Goal: Task Accomplishment & Management: Use online tool/utility

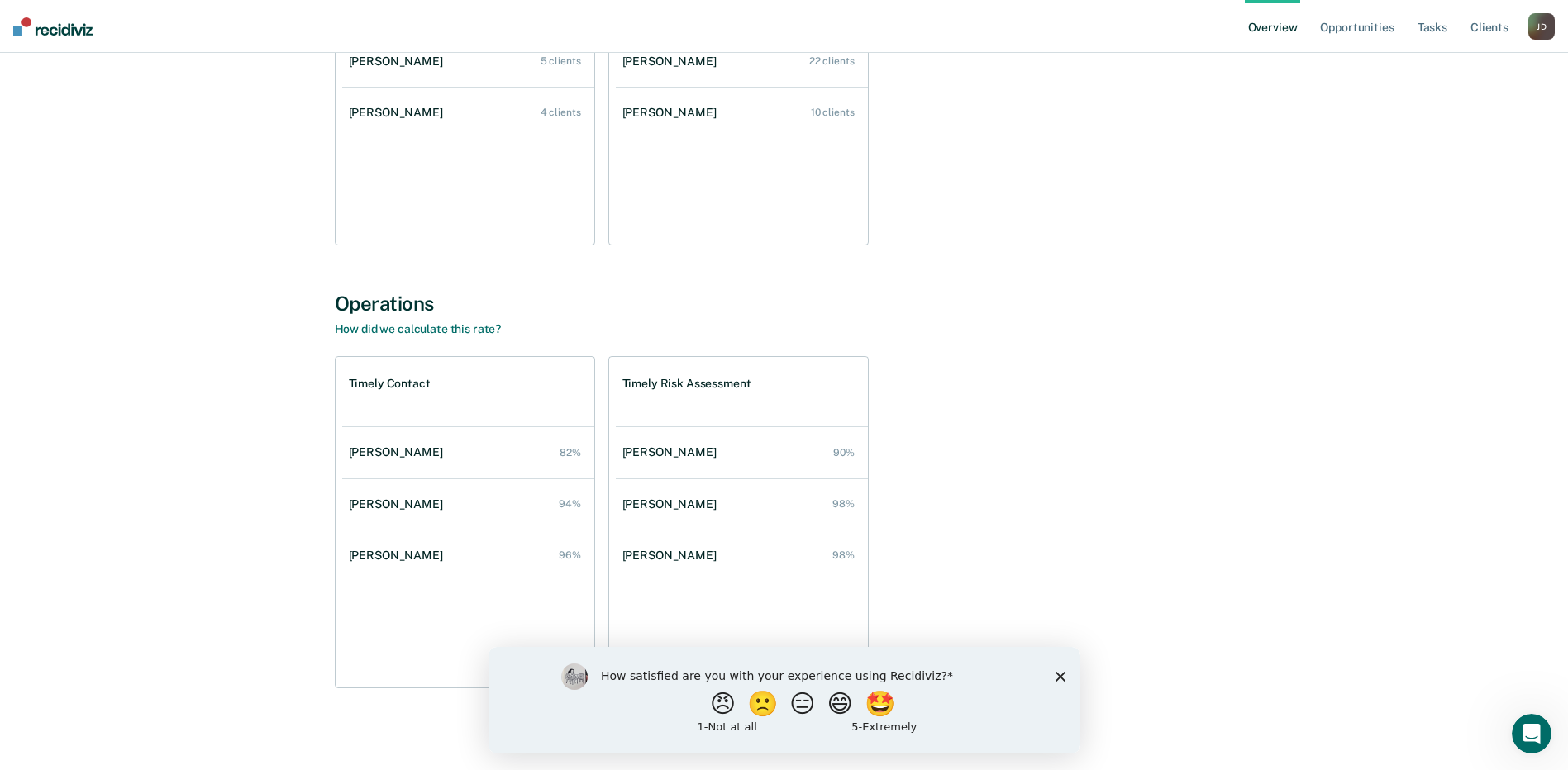
scroll to position [335, 0]
click at [1058, 676] on polygon "Close survey" at bounding box center [1059, 676] width 10 height 10
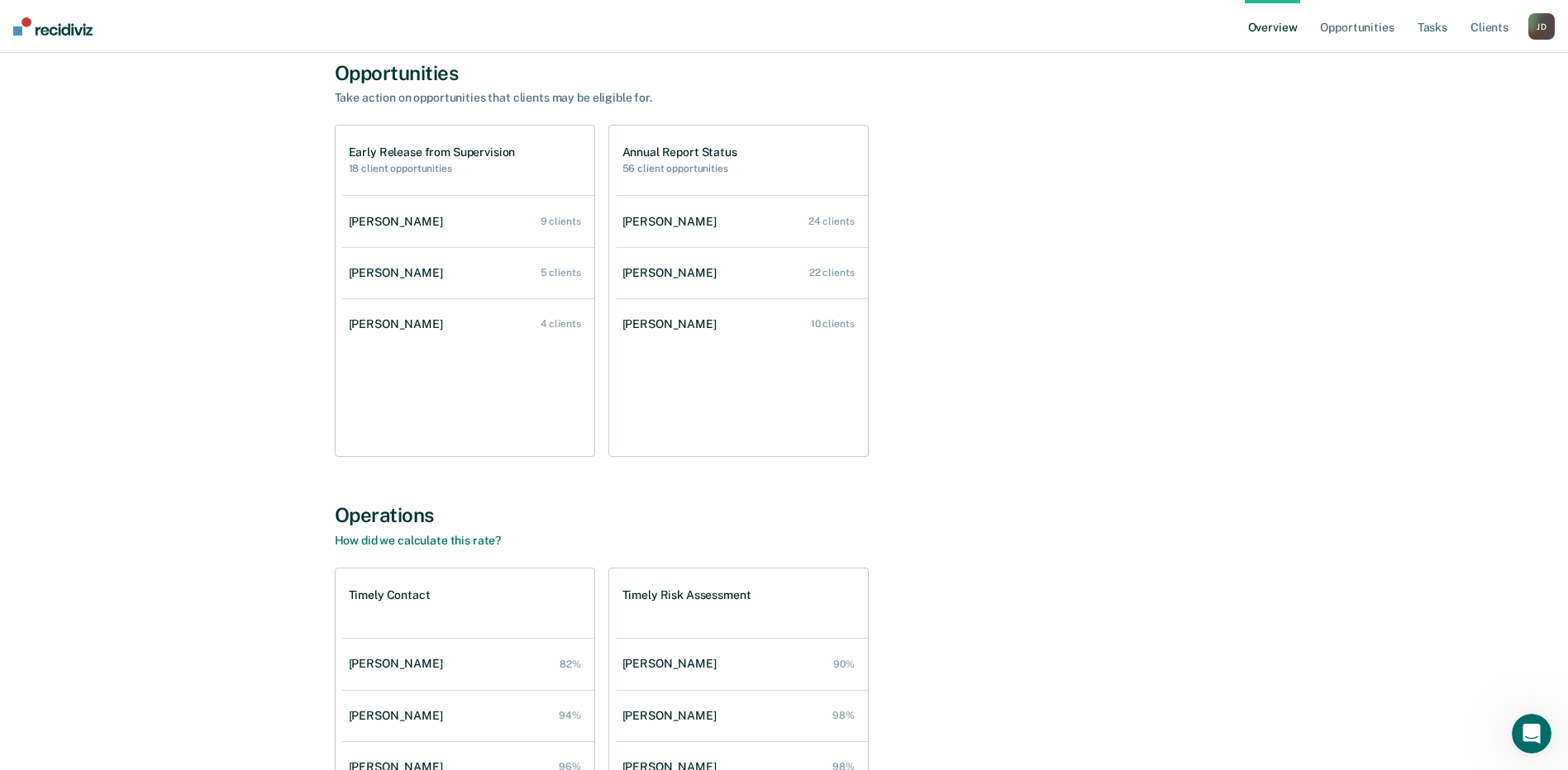
scroll to position [0, 0]
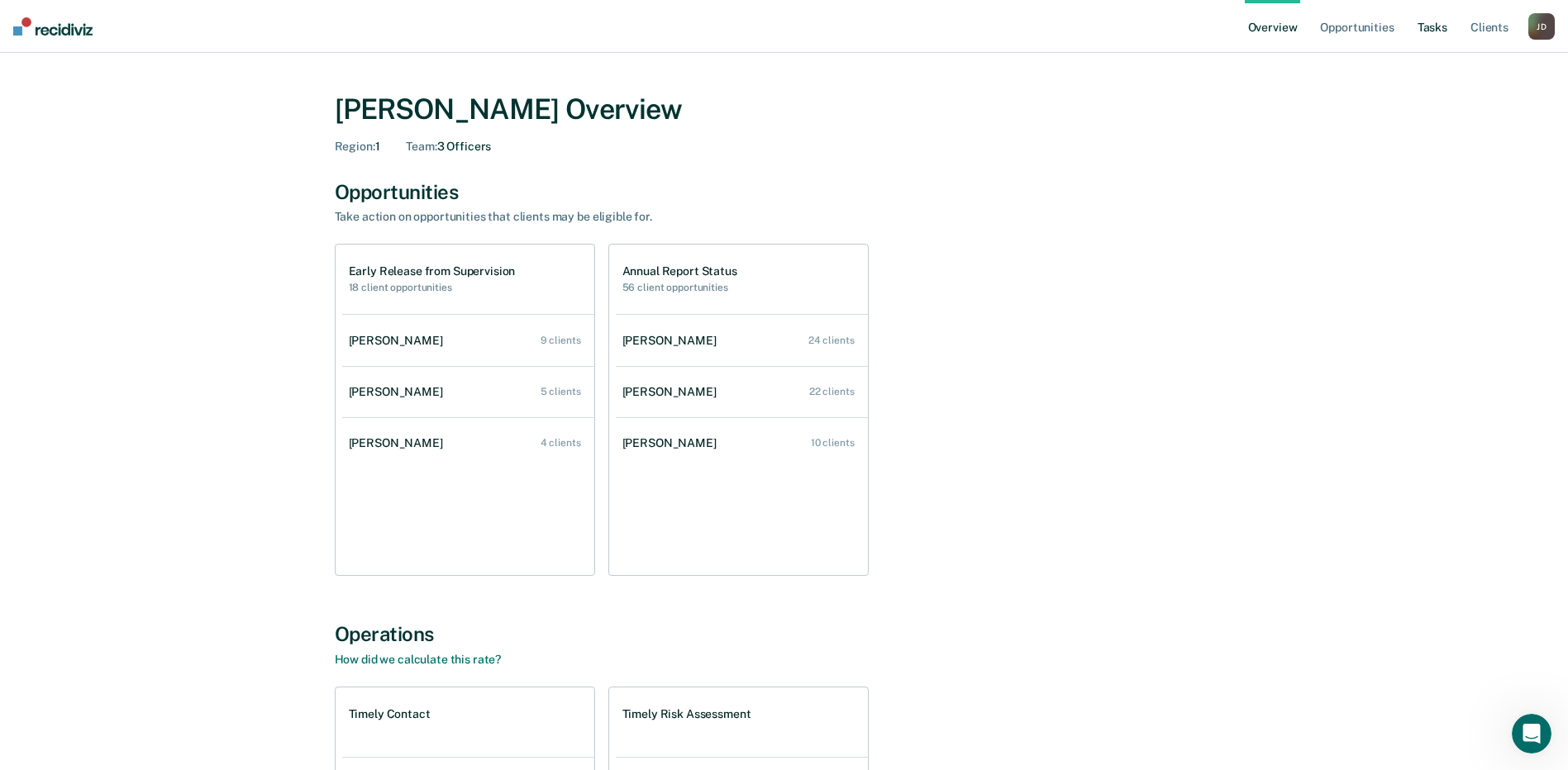
click at [1437, 34] on link "Tasks" at bounding box center [1432, 26] width 36 height 53
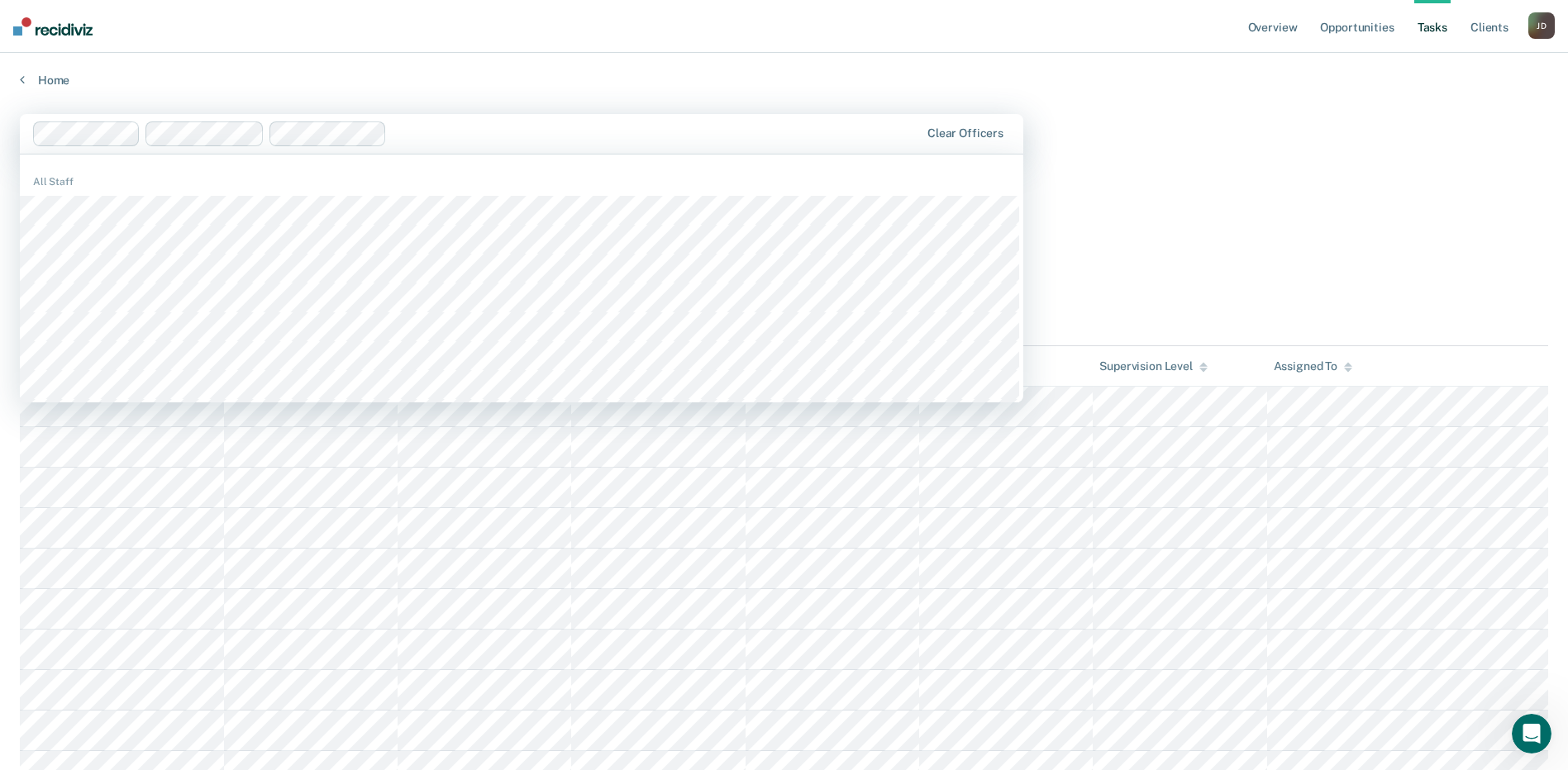
click at [584, 68] on div "Home" at bounding box center [784, 70] width 1568 height 35
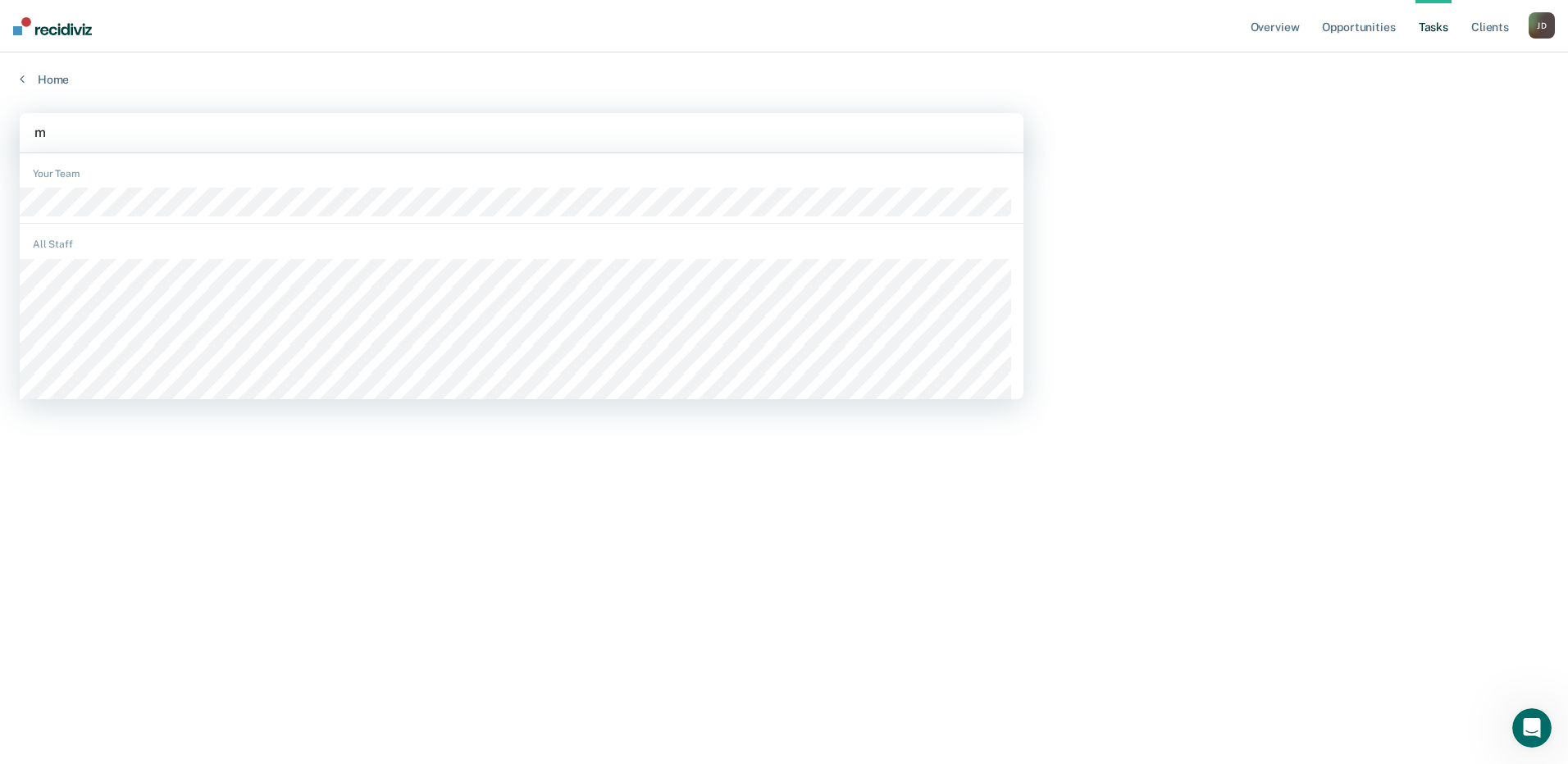
type input "ma"
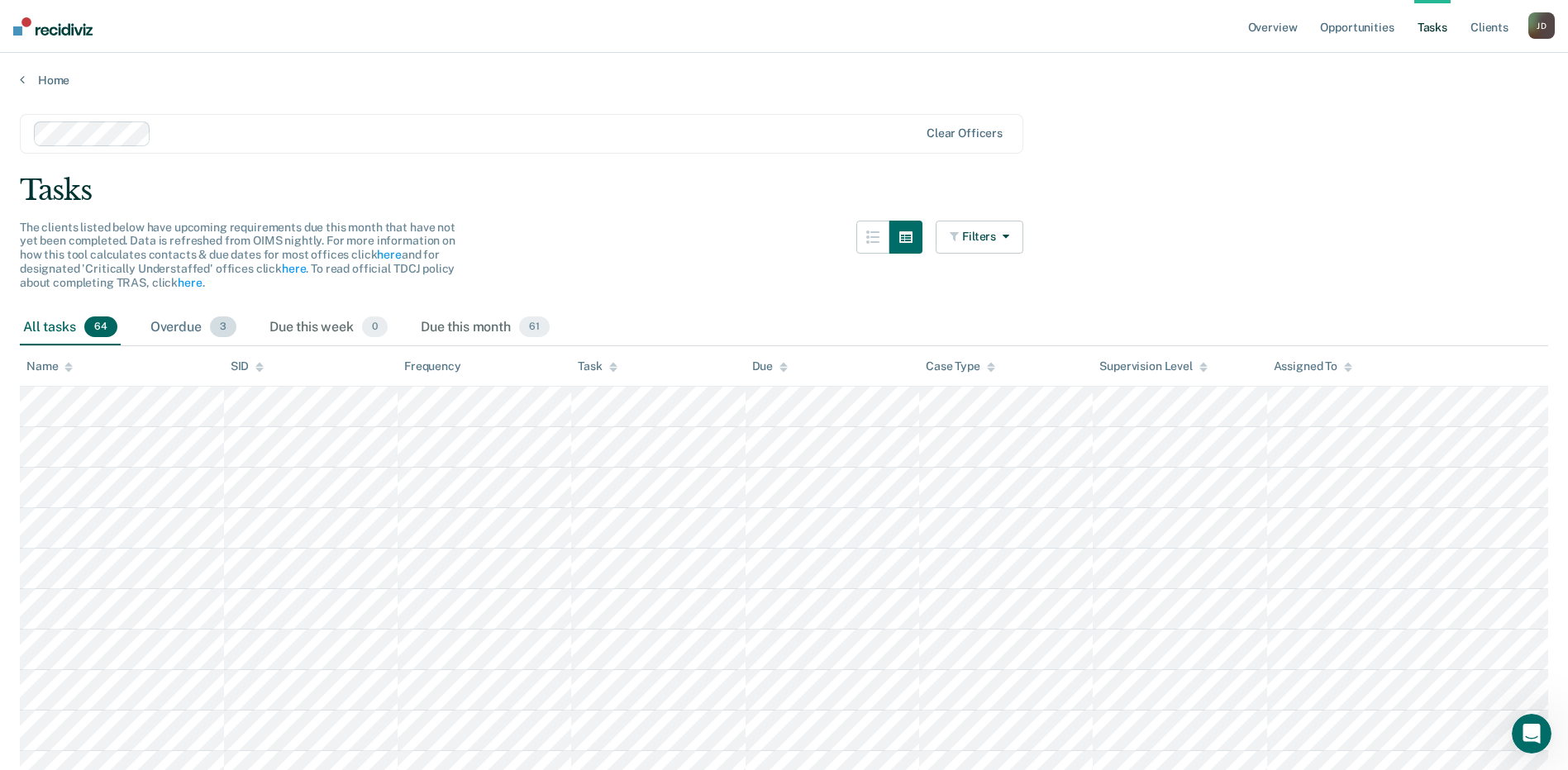
click at [172, 329] on div "Overdue 3" at bounding box center [193, 328] width 93 height 36
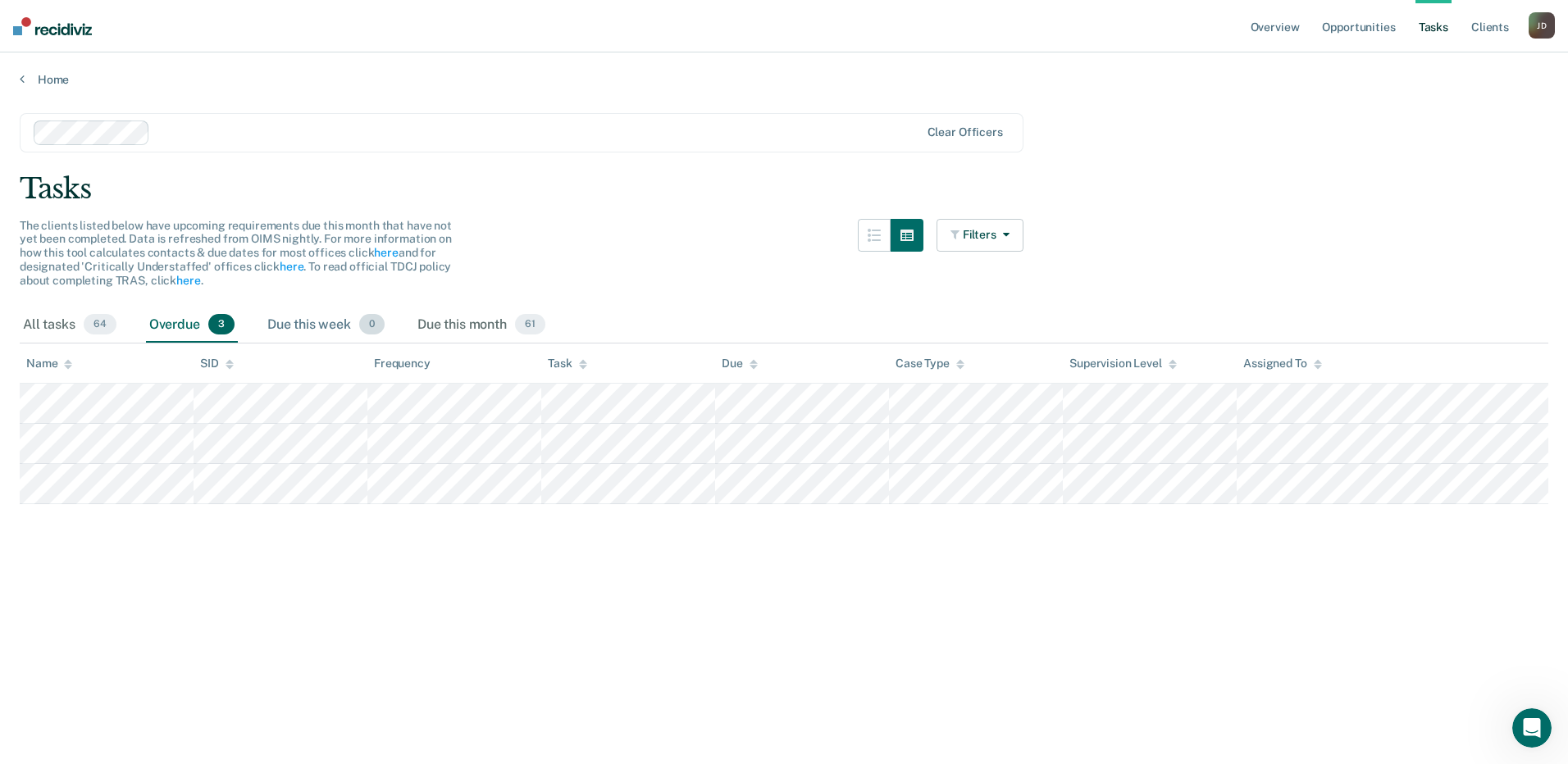
click at [298, 319] on div "Due this week 0" at bounding box center [326, 326] width 124 height 36
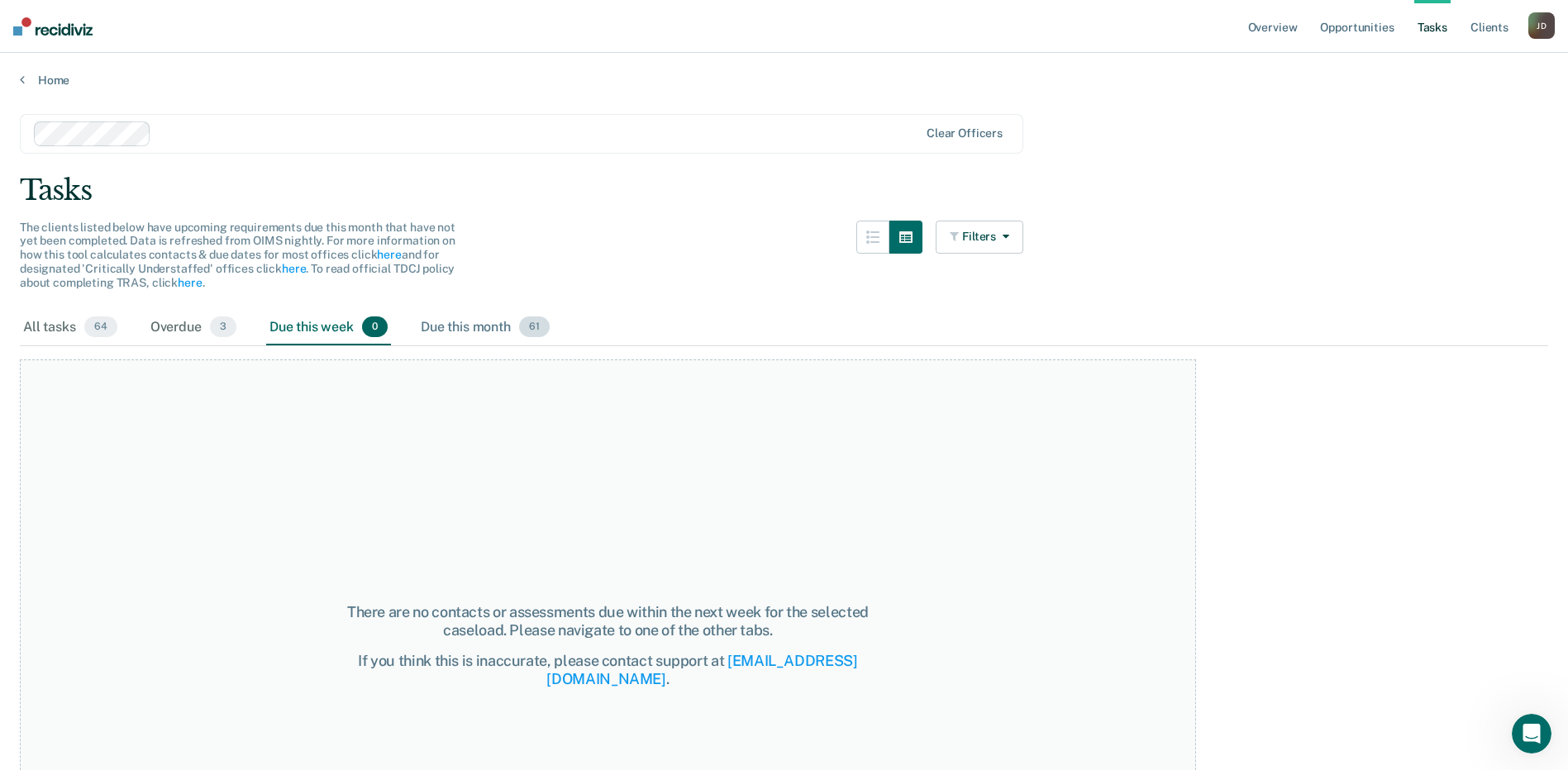
click at [491, 331] on div "Due this month 61" at bounding box center [485, 328] width 136 height 36
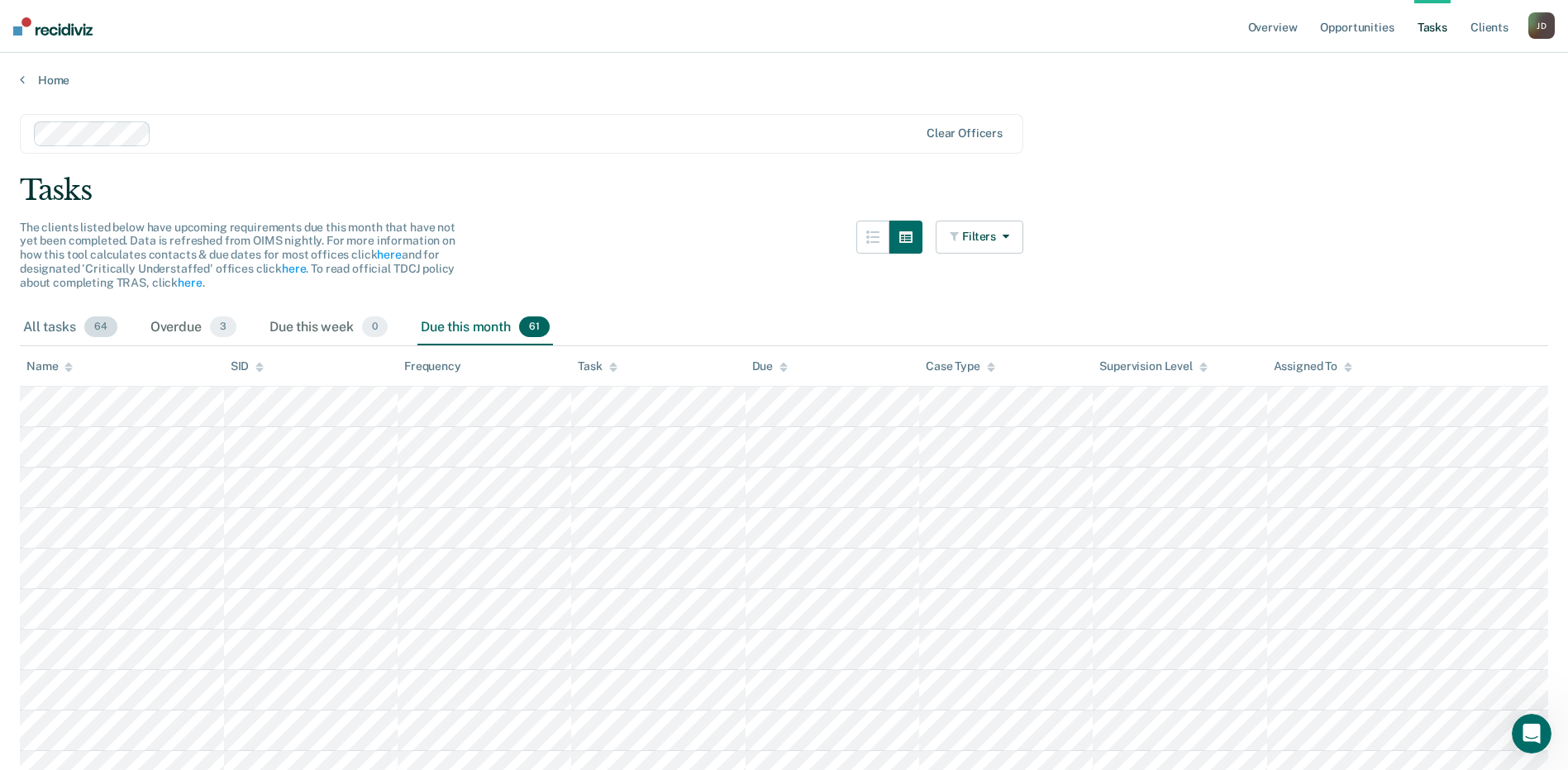
click at [54, 332] on div "All tasks 64" at bounding box center [70, 328] width 101 height 36
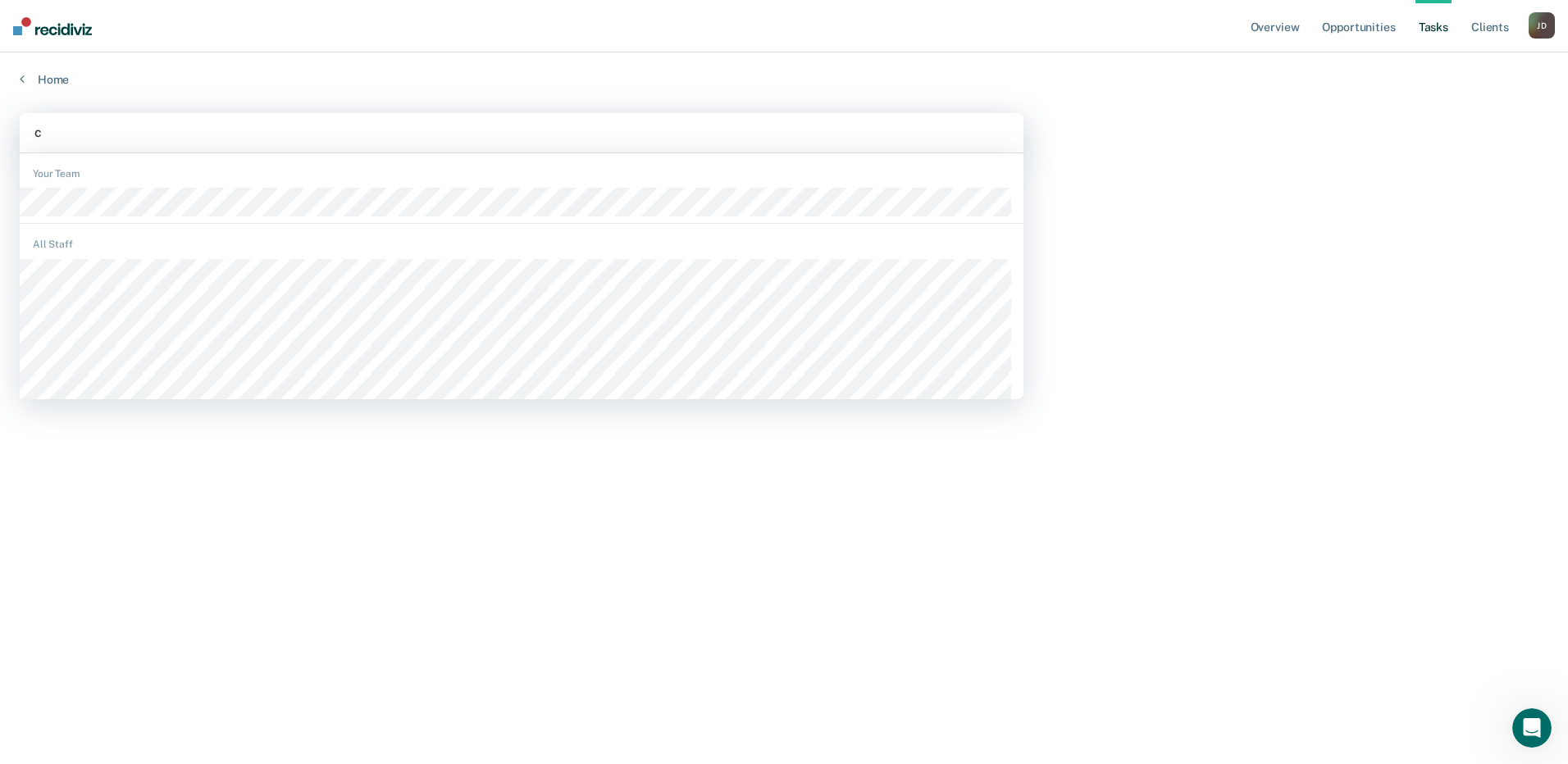
type input "cy"
